Goal: Use online tool/utility: Utilize a website feature to perform a specific function

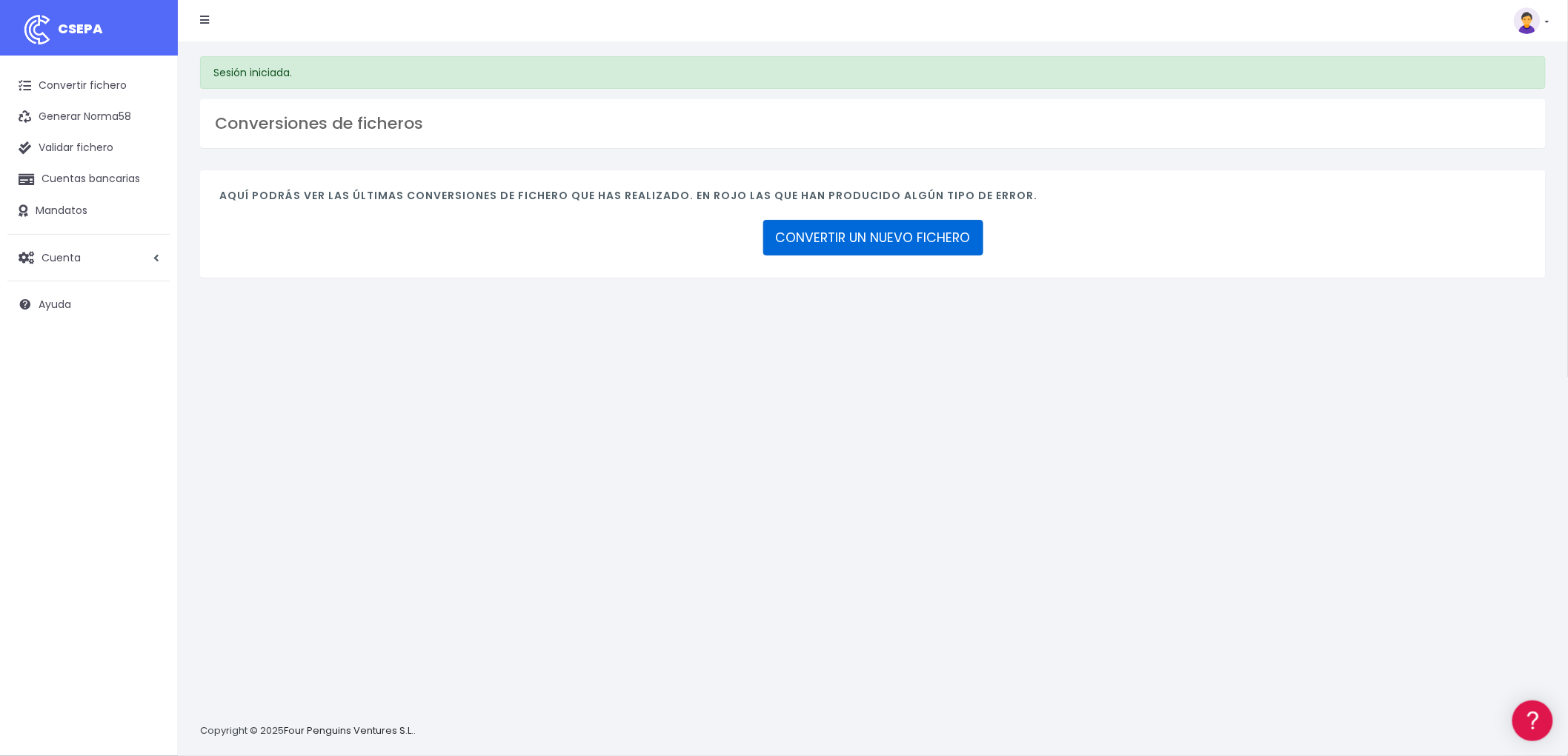
click at [897, 230] on link "CONVERTIR UN NUEVO FICHERO" at bounding box center [873, 237] width 220 height 36
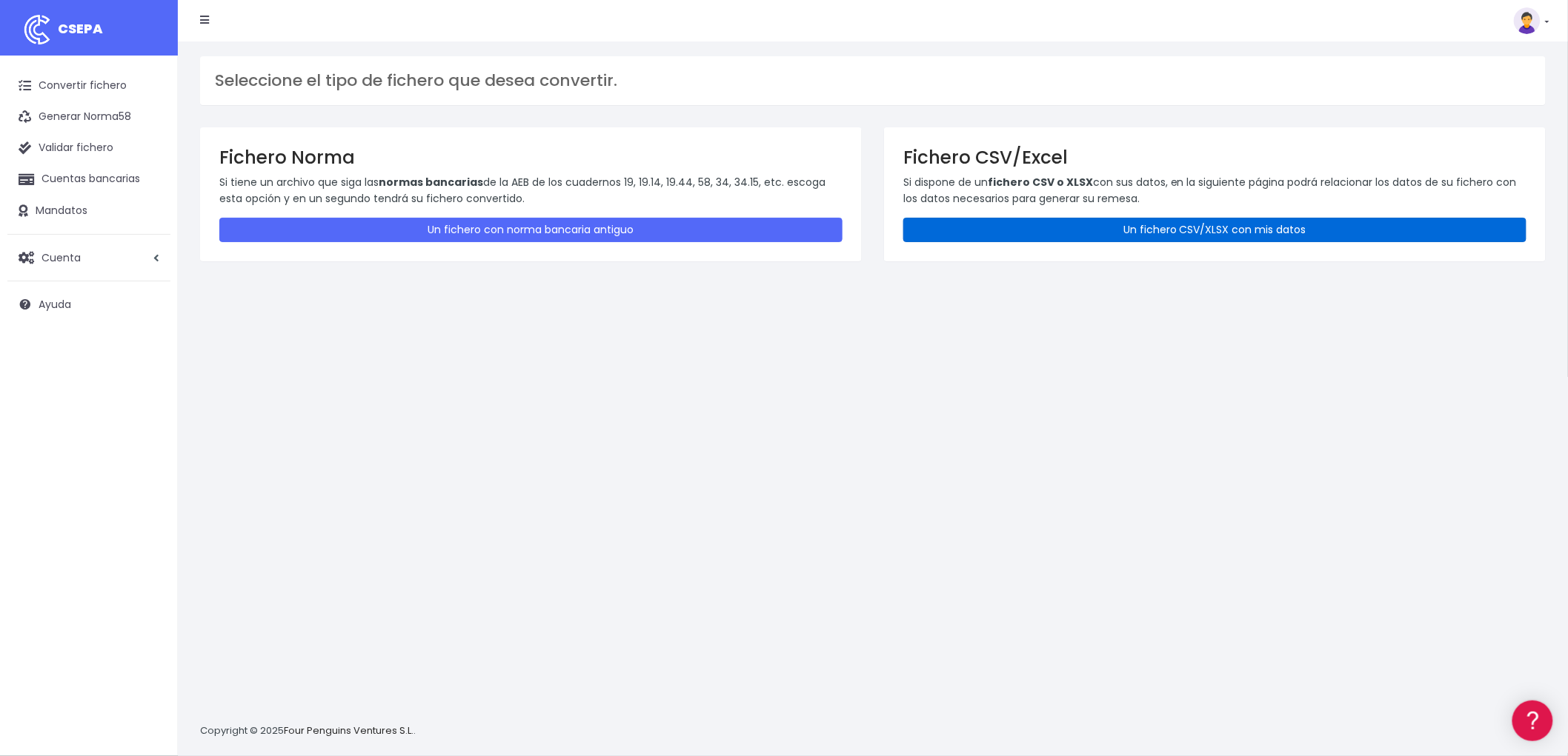
click at [1198, 221] on link "Un fichero CSV/XLSX con mis datos" at bounding box center [1215, 230] width 624 height 24
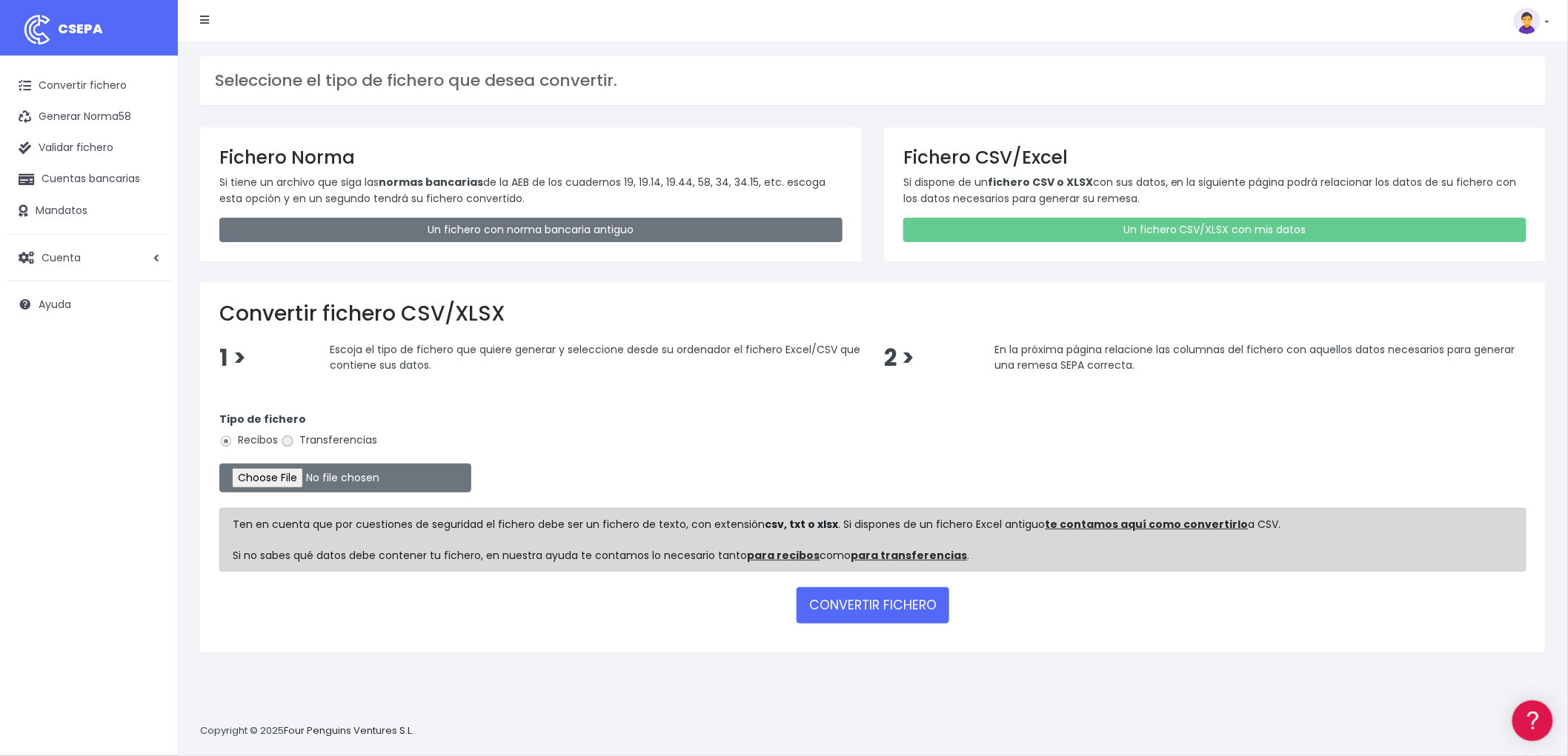
click at [289, 442] on input "Transferencias" at bounding box center [288, 442] width 14 height 14
radio input "true"
click at [301, 475] on input "file" at bounding box center [345, 478] width 252 height 29
type input "C:\fakepath\REMESA TRF BYA.csv"
click at [886, 602] on button "CONVERTIR FICHERO" at bounding box center [873, 605] width 152 height 36
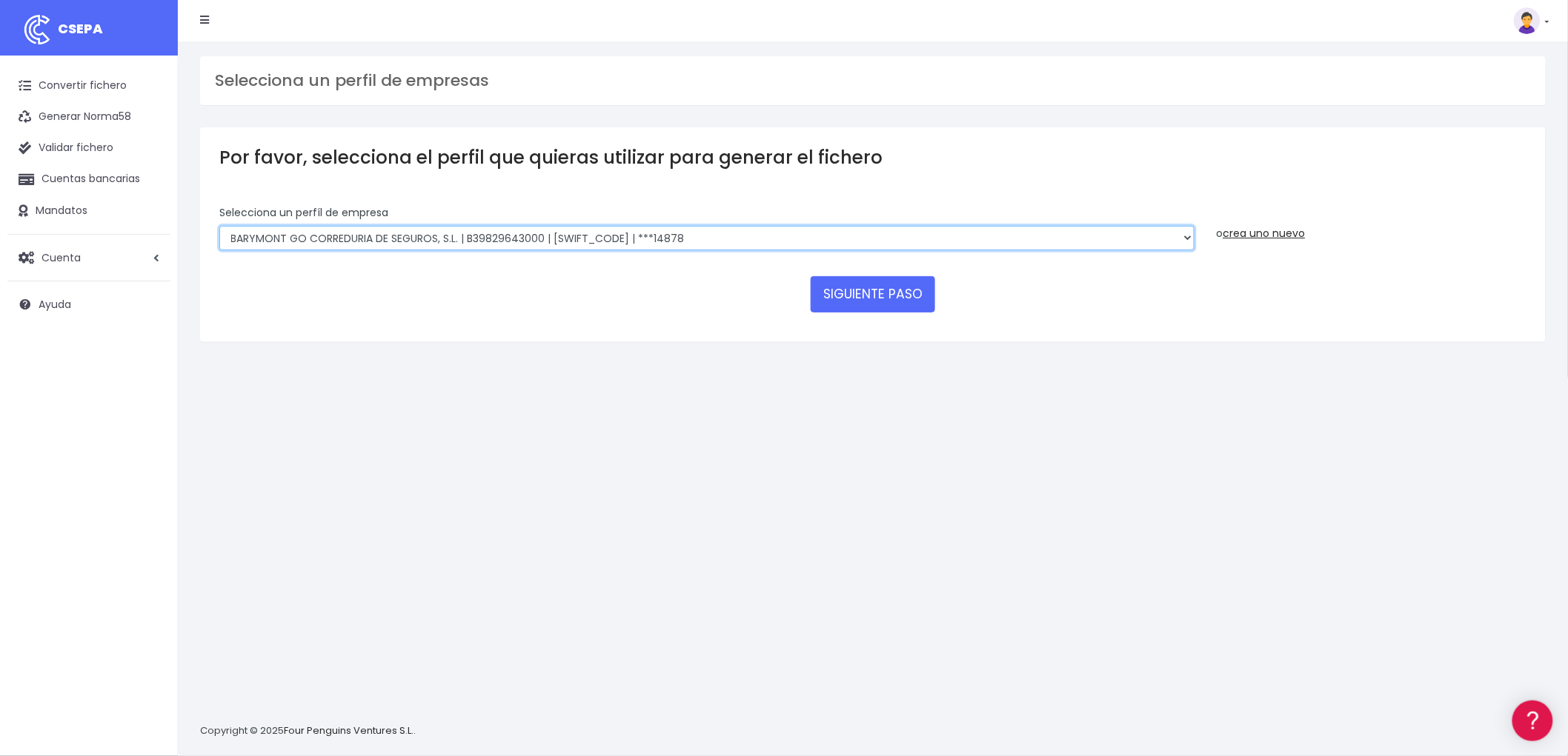
click at [1190, 240] on select "BARYMONT GO CORREDURIA DE SEGUROS, S.L. | B39829643000 | BSABESBBXXX | ***14878…" at bounding box center [707, 238] width 976 height 25
select select "1549"
click at [219, 226] on select "BARYMONT GO CORREDURIA DE SEGUROS, S.L. | B39829643000 | BSABESBBXXX | ***14878…" at bounding box center [707, 238] width 976 height 25
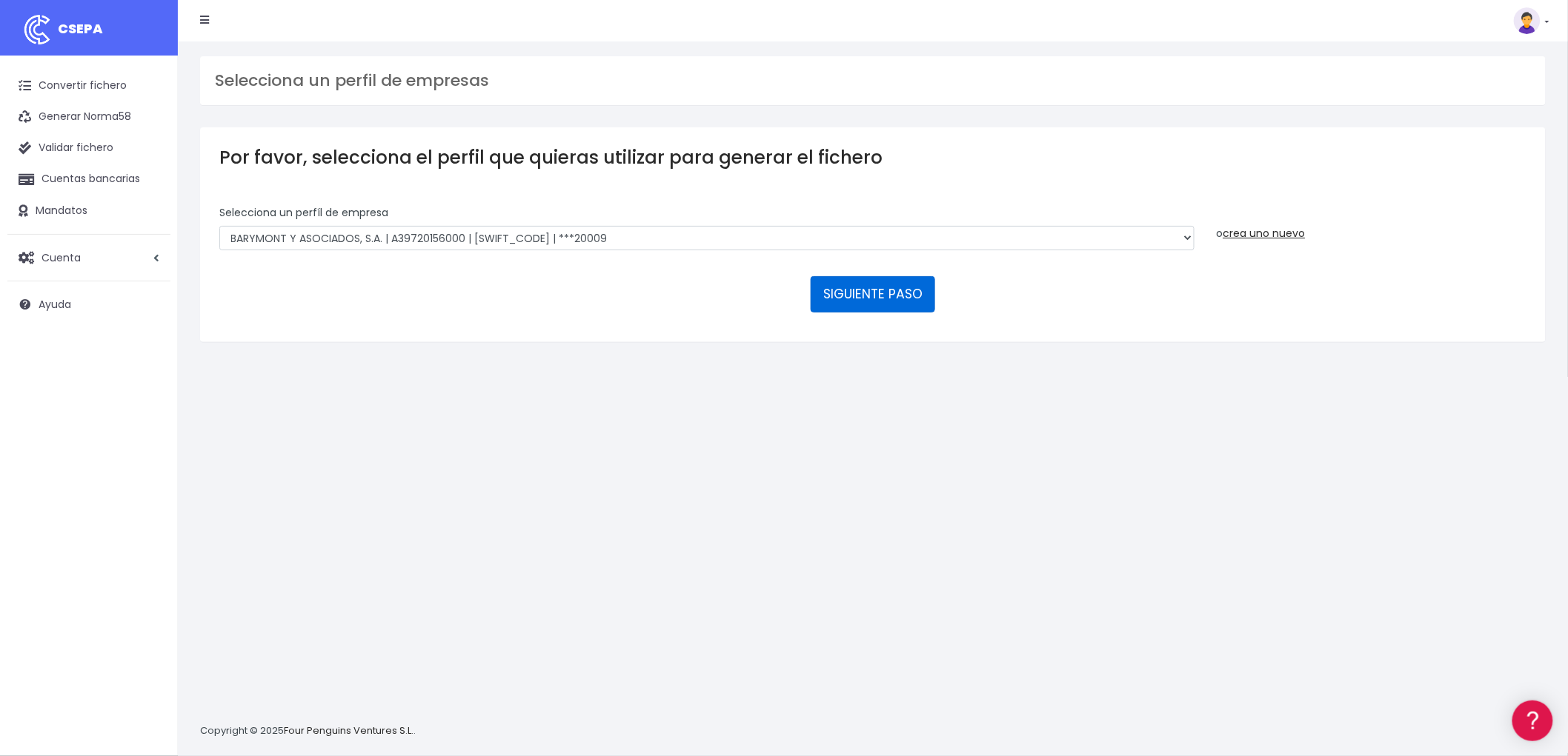
click at [880, 294] on button "SIGUIENTE PASO" at bounding box center [873, 294] width 124 height 36
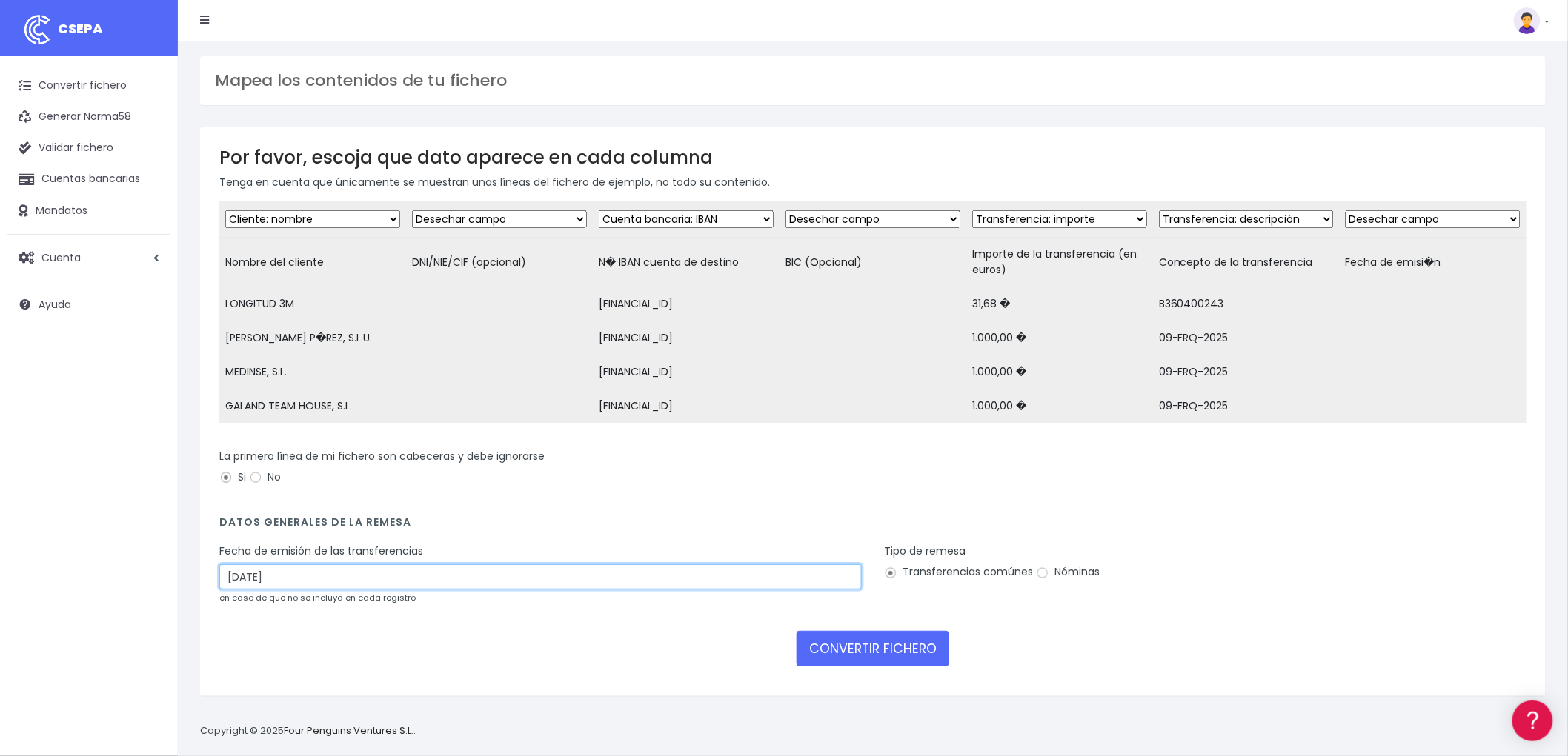
click at [311, 583] on input "07/09/2025" at bounding box center [540, 577] width 643 height 25
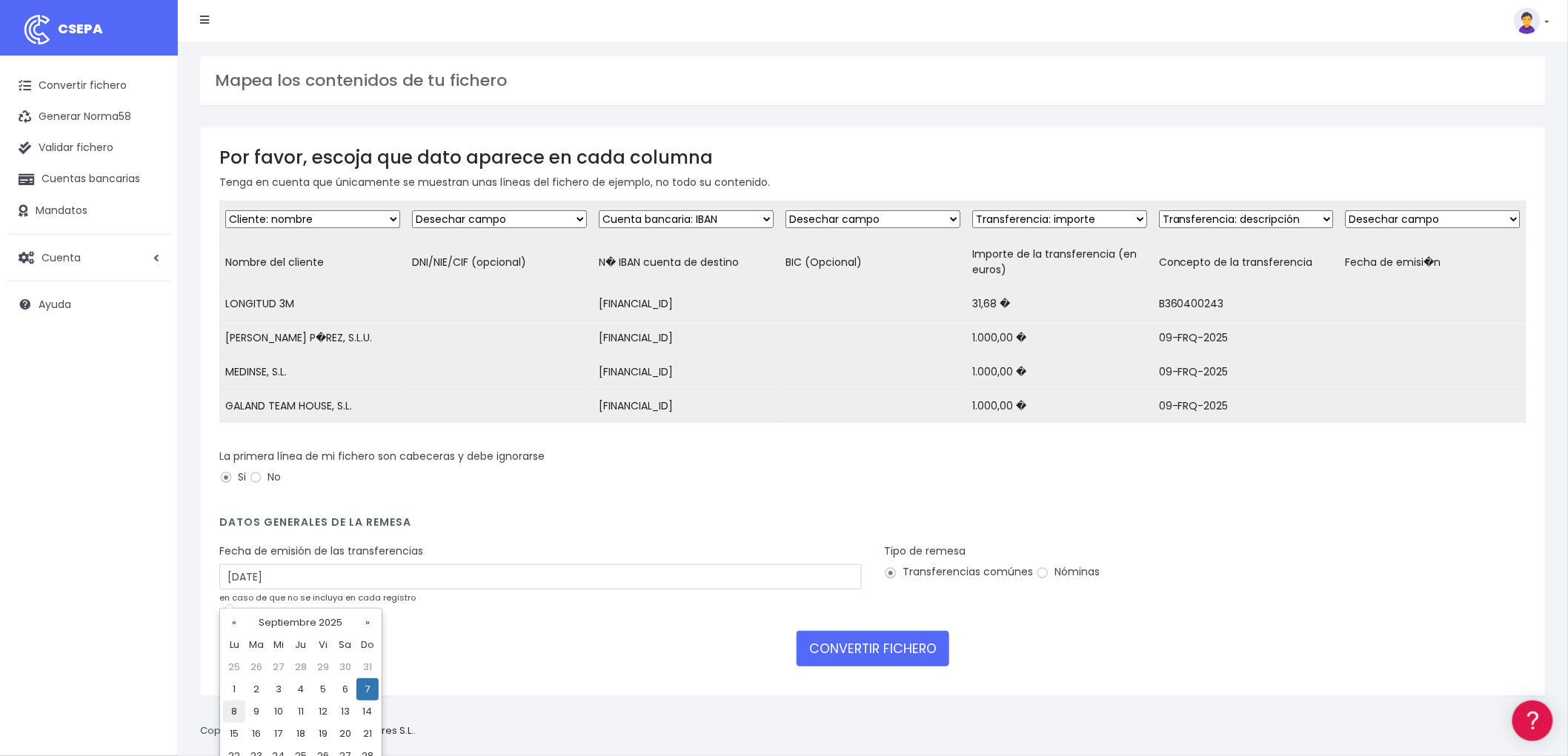
click at [235, 715] on td "8" at bounding box center [234, 711] width 22 height 22
type input "08/09/2025"
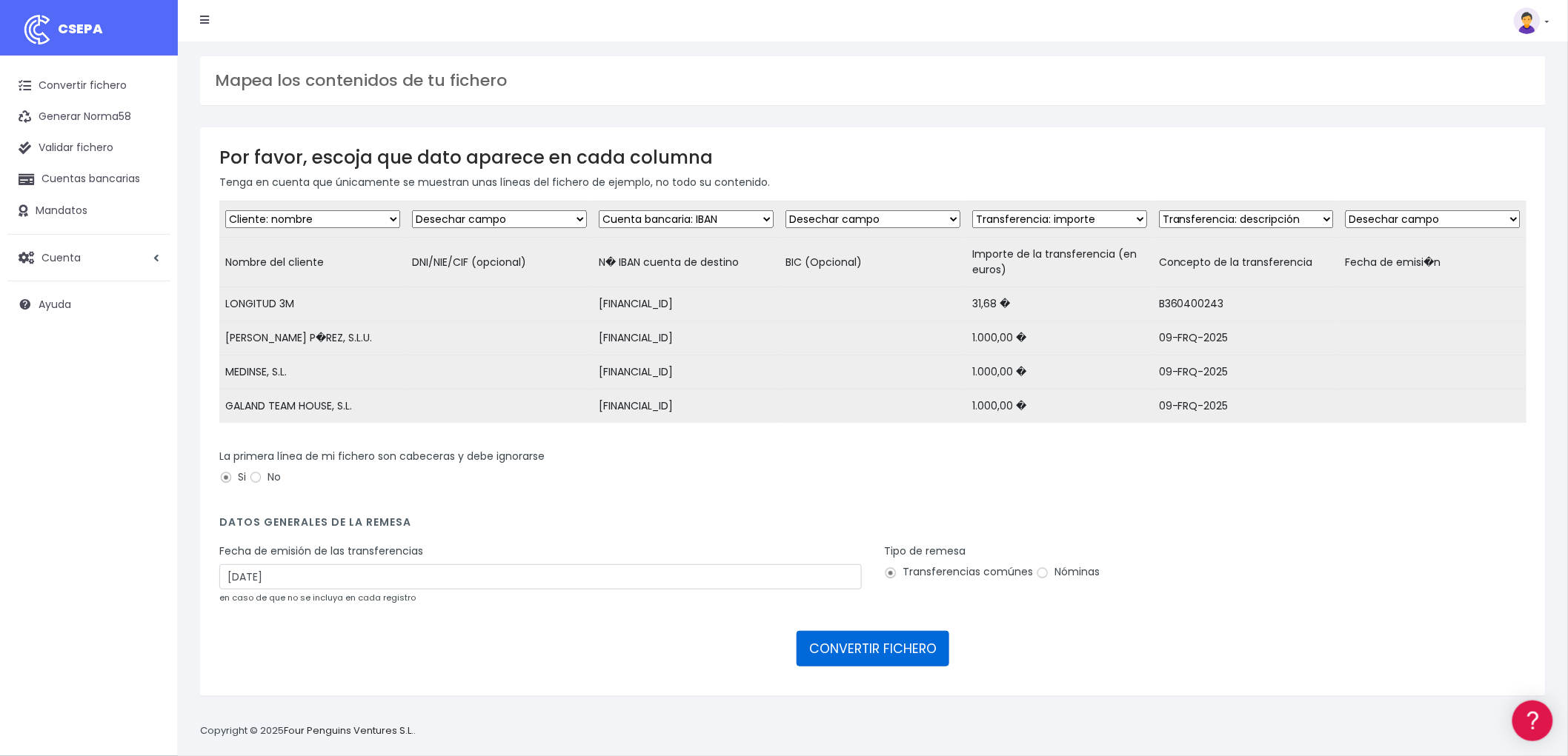
click at [828, 649] on button "CONVERTIR FICHERO" at bounding box center [873, 648] width 152 height 36
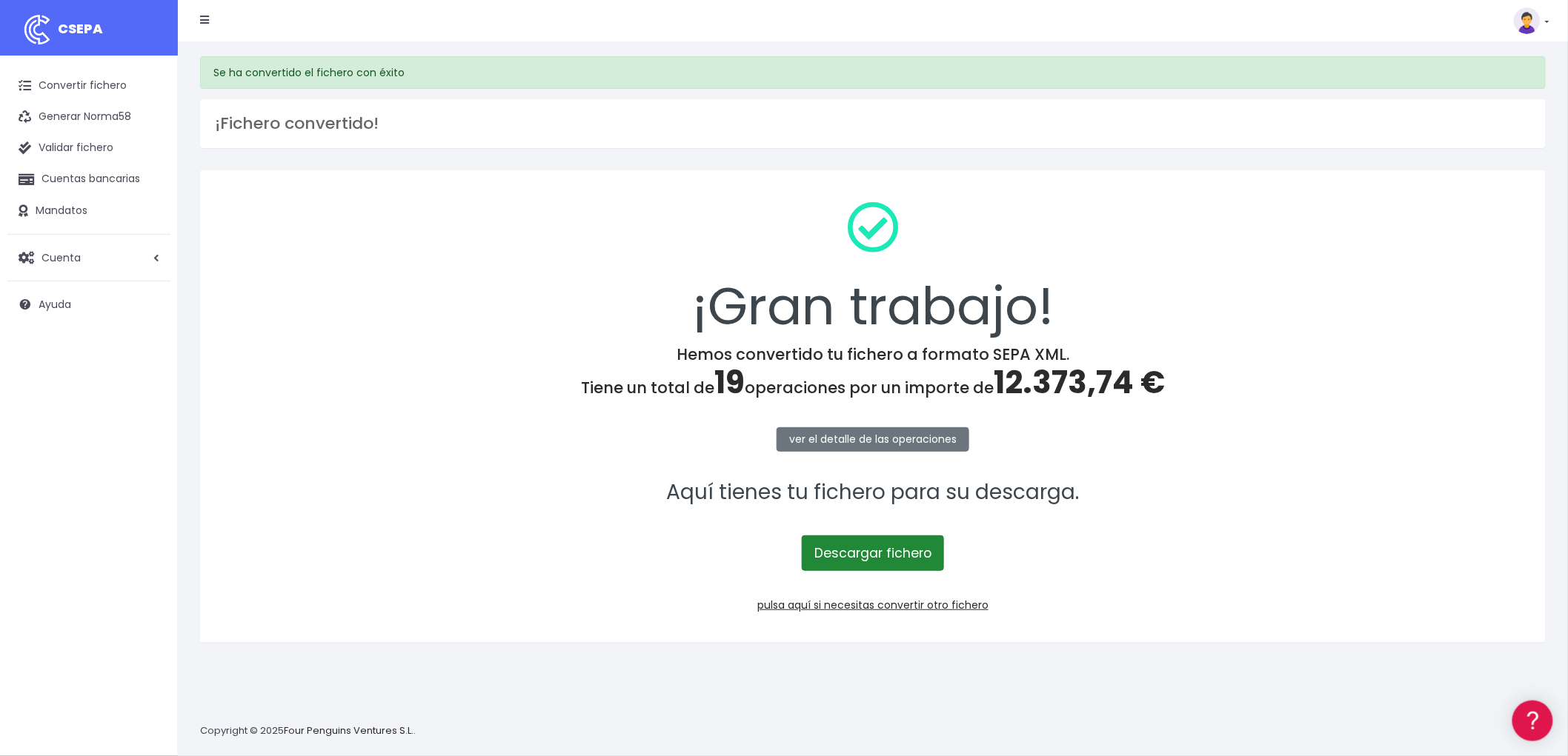
click at [891, 537] on link "Descargar fichero" at bounding box center [873, 553] width 143 height 36
